Goal: Information Seeking & Learning: Learn about a topic

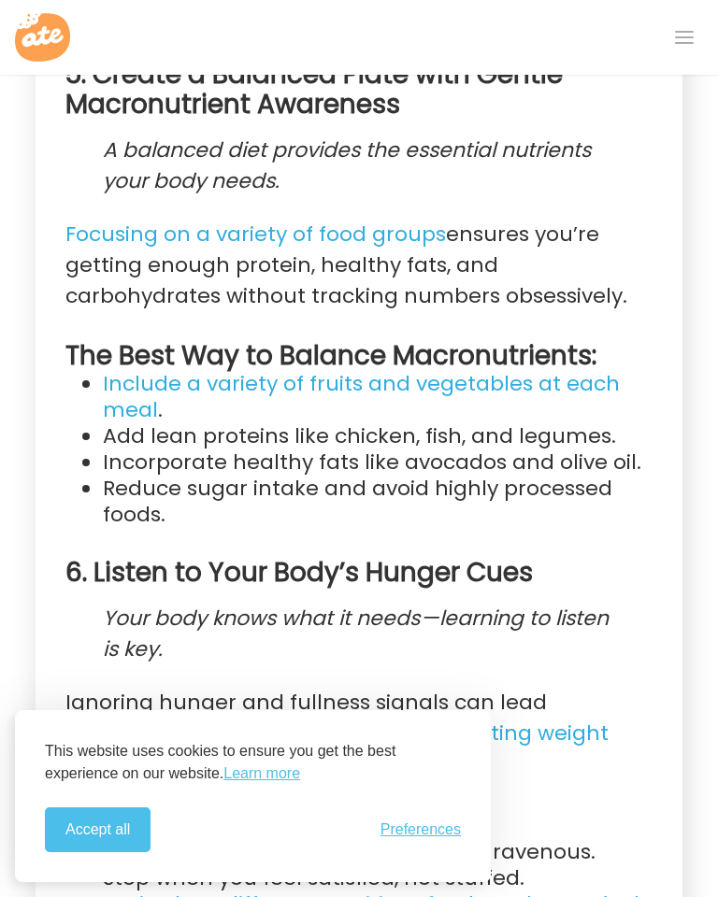
scroll to position [3201, 0]
click at [132, 424] on link "Include a variety of fruits and vegetables at each meal" at bounding box center [361, 396] width 517 height 56
click at [95, 850] on button "Accept all" at bounding box center [98, 830] width 106 height 45
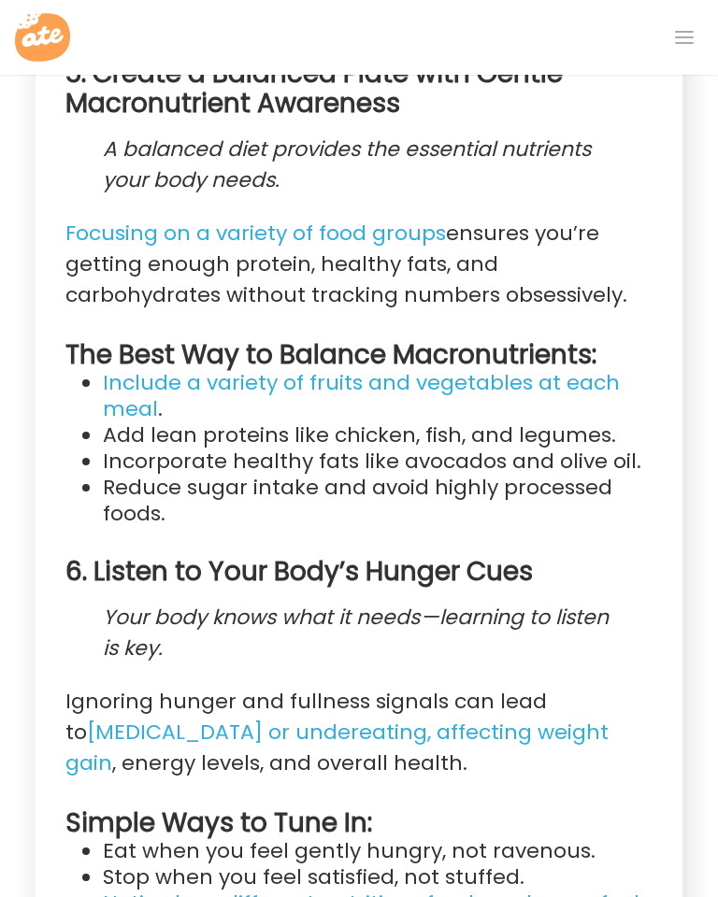
click at [528, 424] on link "Include a variety of fruits and vegetables at each meal" at bounding box center [361, 396] width 517 height 56
click at [480, 424] on link "Include a variety of fruits and vegetables at each meal" at bounding box center [361, 396] width 517 height 56
click at [468, 424] on link "Include a variety of fruits and vegetables at each meal" at bounding box center [361, 396] width 517 height 56
click at [441, 424] on link "Include a variety of fruits and vegetables at each meal" at bounding box center [361, 396] width 517 height 56
click at [127, 424] on link "Include a variety of fruits and vegetables at each meal" at bounding box center [361, 396] width 517 height 56
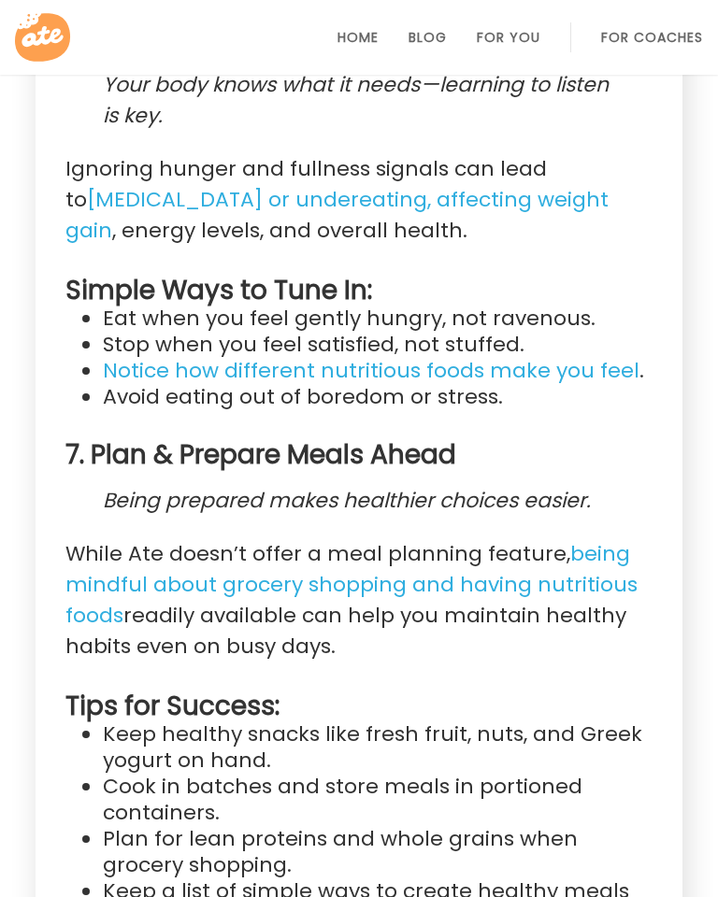
scroll to position [3720, 0]
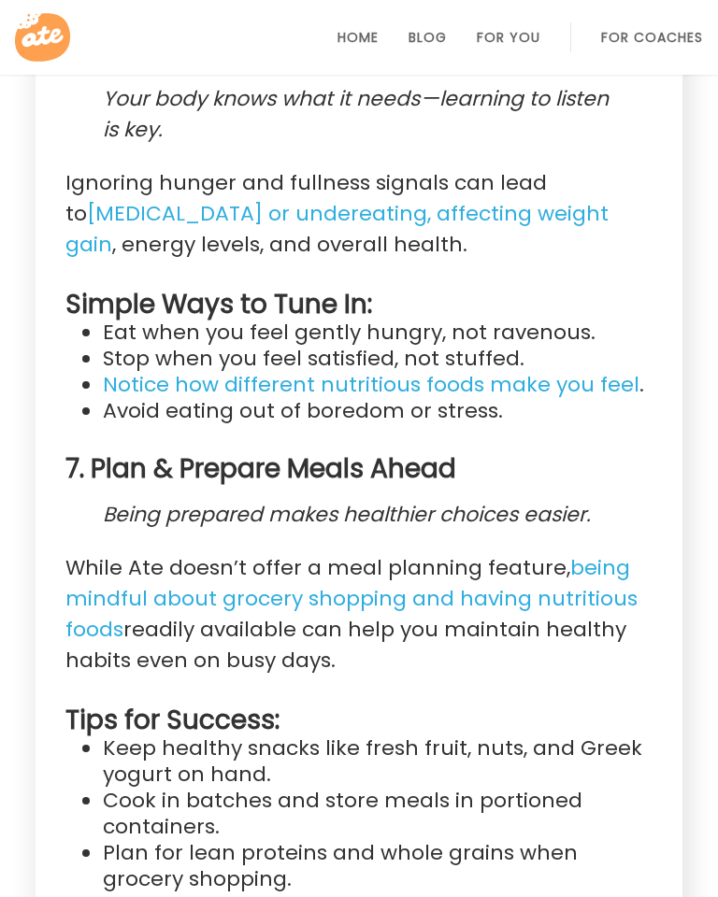
click at [337, 45] on link "Home" at bounding box center [357, 37] width 41 height 15
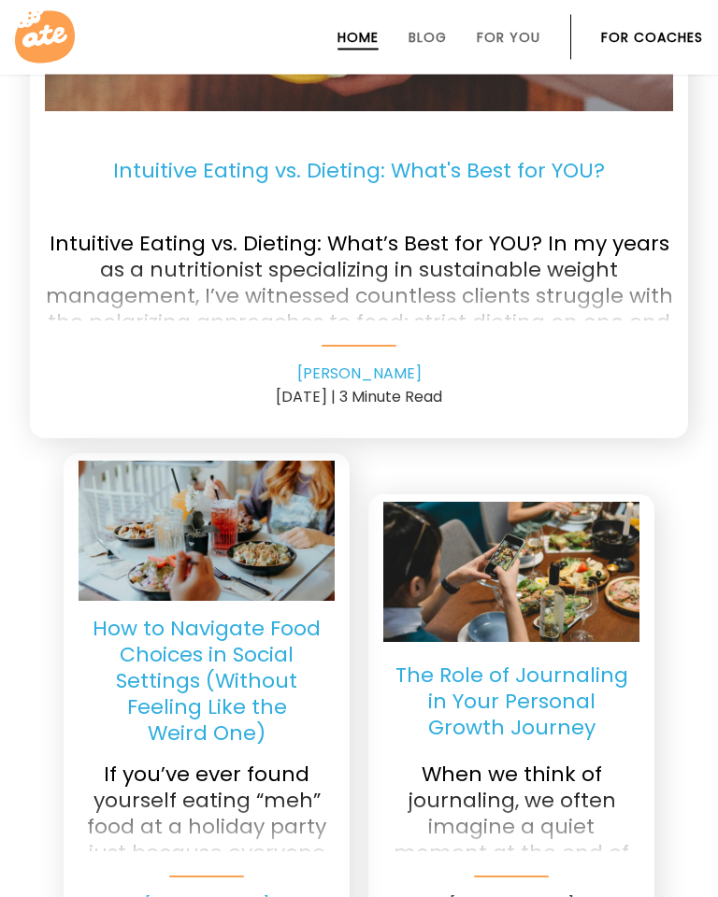
scroll to position [4289, 0]
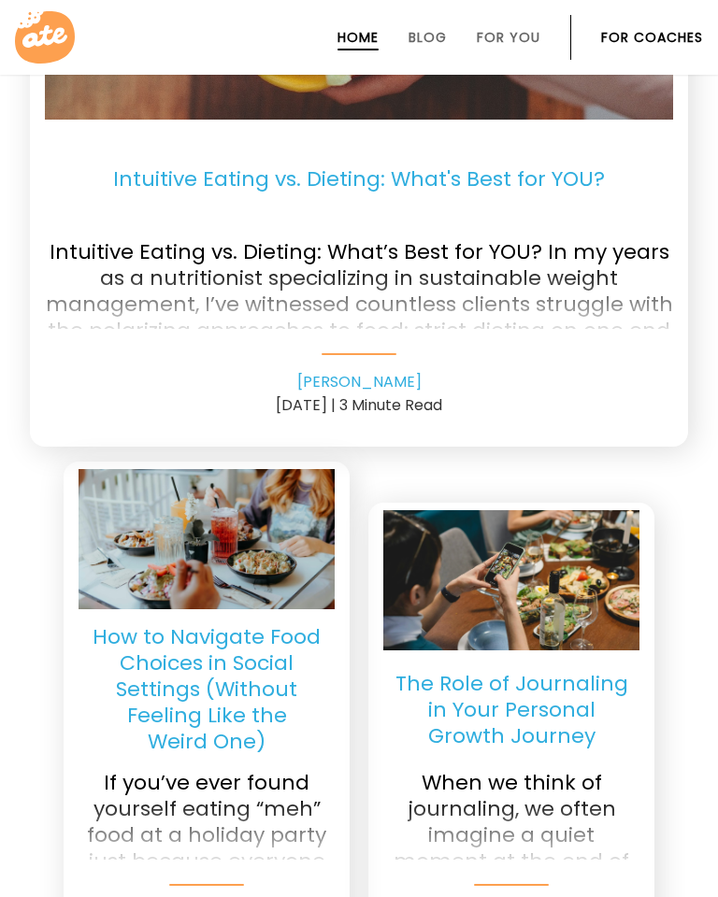
click at [179, 208] on p "Intuitive Eating vs. Dieting: What's Best for YOU?" at bounding box center [359, 180] width 628 height 90
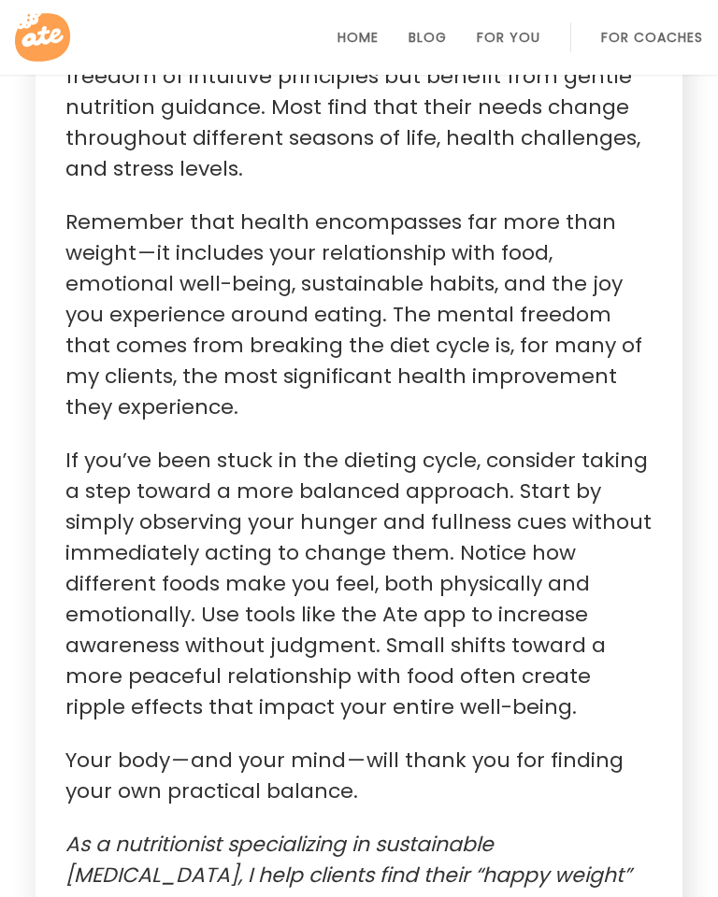
scroll to position [4420, 0]
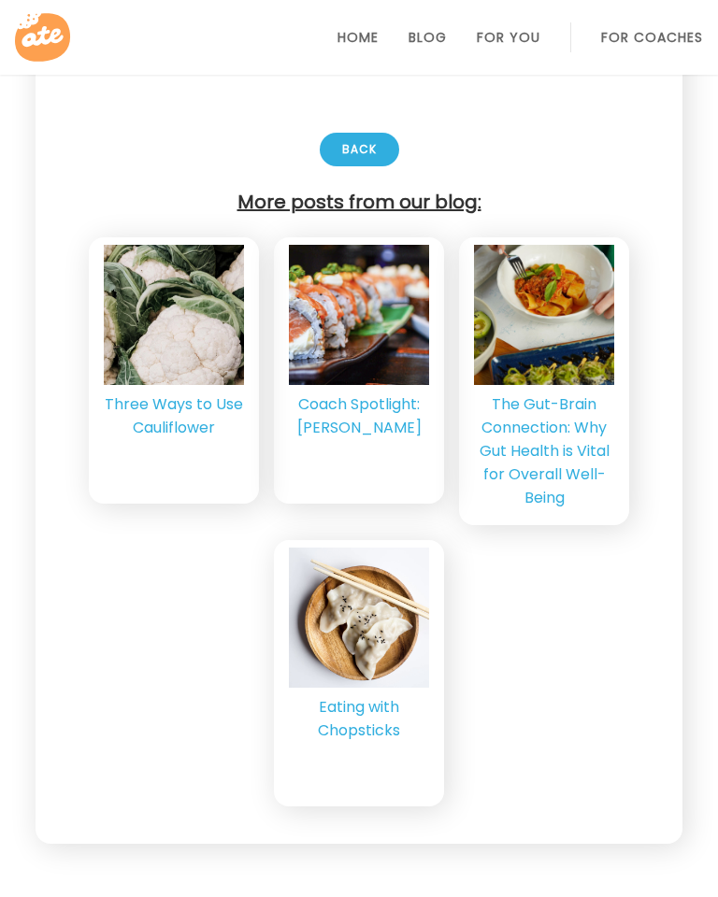
scroll to position [4847, 0]
click at [563, 464] on div "The Gut-Brain Connection: Why Gut Health is Vital for Overall Well-Being" at bounding box center [544, 451] width 140 height 117
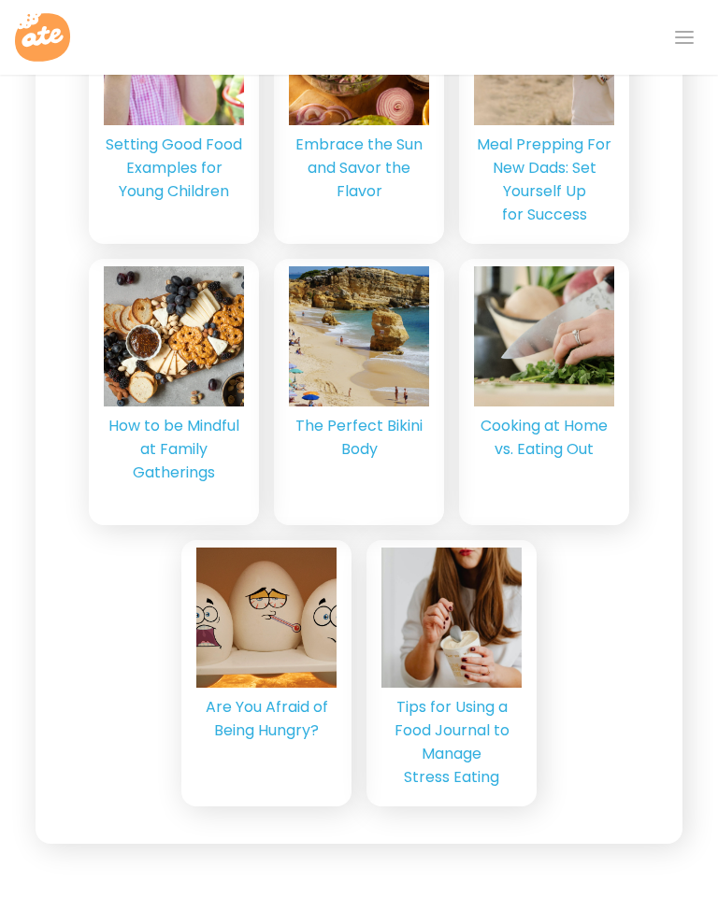
scroll to position [5960, 0]
click at [569, 461] on div "Cooking at Home vs. Eating Out" at bounding box center [544, 437] width 140 height 47
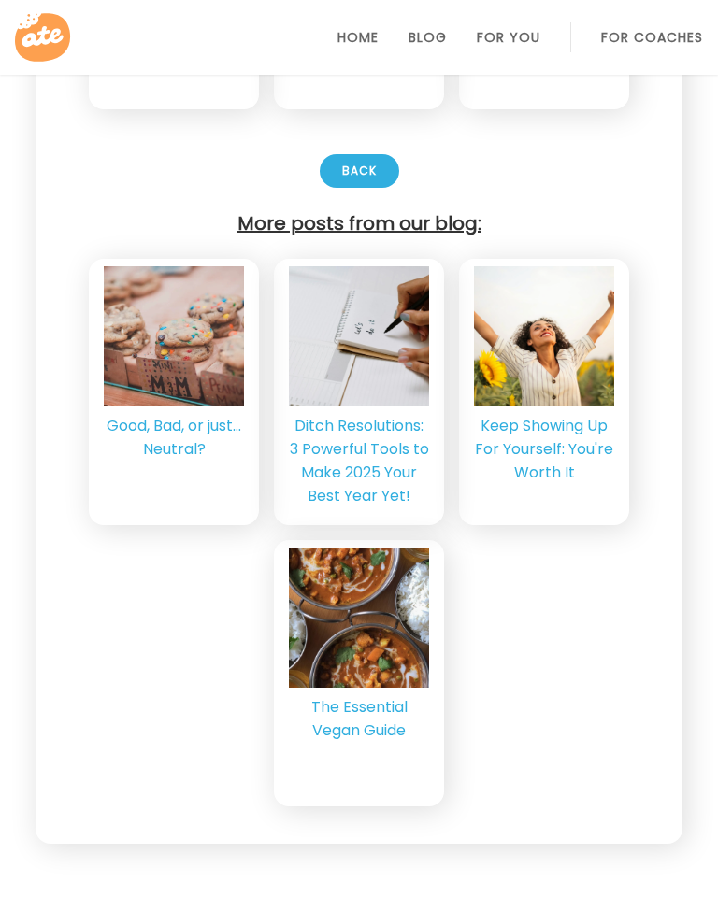
scroll to position [7475, 0]
